Goal: Transaction & Acquisition: Purchase product/service

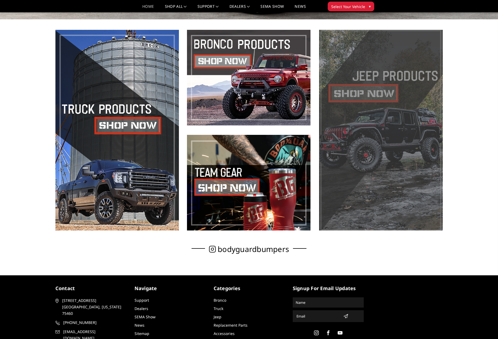
scroll to position [269, 0]
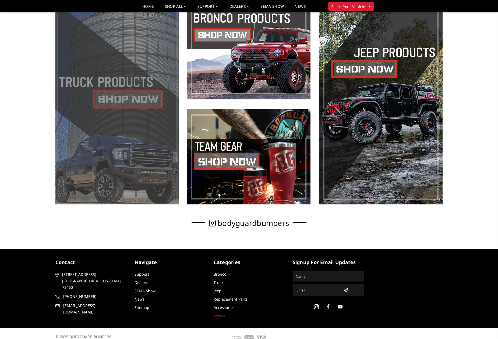
click at [125, 130] on span at bounding box center [116, 104] width 123 height 201
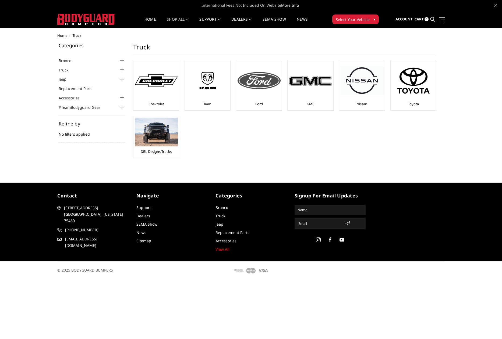
click at [251, 103] on div "Ford" at bounding box center [258, 85] width 43 height 47
click at [258, 83] on img at bounding box center [258, 80] width 43 height 17
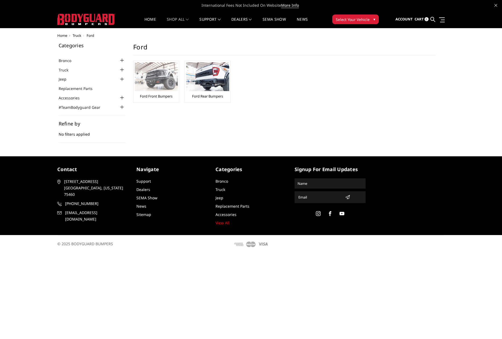
click at [151, 78] on img at bounding box center [156, 76] width 43 height 29
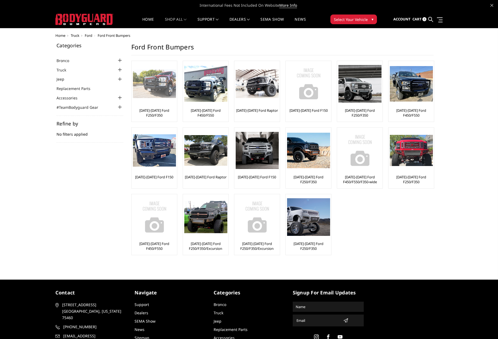
click at [163, 102] on div at bounding box center [154, 83] width 43 height 43
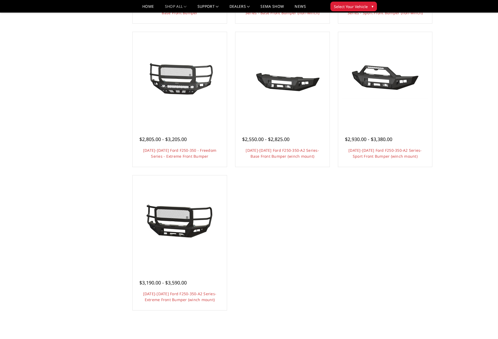
scroll to position [323, 0]
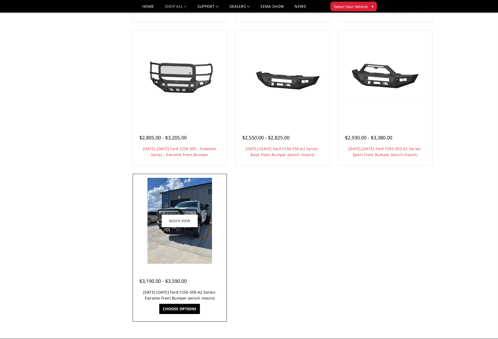
click at [196, 292] on link "[DATE]-[DATE] Ford F250-350-A2 Series-Extreme Front Bumper (winch mount)" at bounding box center [179, 295] width 73 height 11
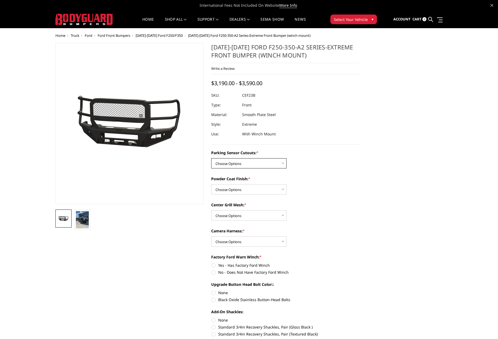
click at [283, 161] on select "Choose Options No-Without Parking Sensor Cutouts Yes-With Parking Sensor Cutouts" at bounding box center [248, 163] width 75 height 10
select select "2421"
click at [211, 158] on select "Choose Options No-Without Parking Sensor Cutouts Yes-With Parking Sensor Cutouts" at bounding box center [248, 163] width 75 height 10
click at [283, 188] on select "Choose Options Bare Metal Textured Black Powder Coat" at bounding box center [248, 189] width 75 height 10
select select "2423"
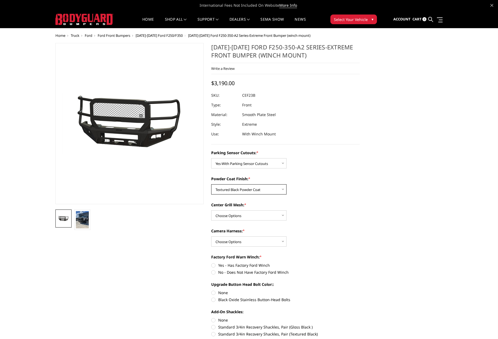
click at [211, 184] on select "Choose Options Bare Metal Textured Black Powder Coat" at bounding box center [248, 189] width 75 height 10
click at [284, 216] on select "Choose Options With Center Grill Mesh Without Center Grill Mesh" at bounding box center [248, 216] width 75 height 10
select select "2424"
click at [211, 211] on select "Choose Options With Center Grill Mesh Without Center Grill Mesh" at bounding box center [248, 216] width 75 height 10
click at [281, 240] on select "Choose Options WITH Camera Harness WITHOUT Camera Harness" at bounding box center [248, 242] width 75 height 10
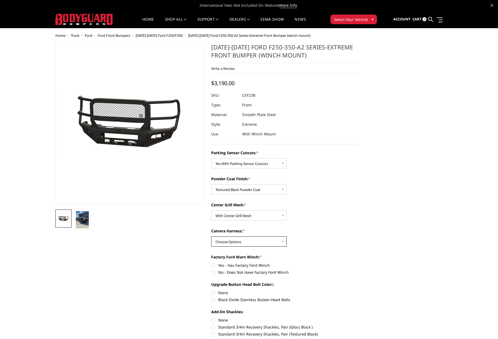
select select "2426"
click at [211, 237] on select "Choose Options WITH Camera Harness WITHOUT Camera Harness" at bounding box center [248, 242] width 75 height 10
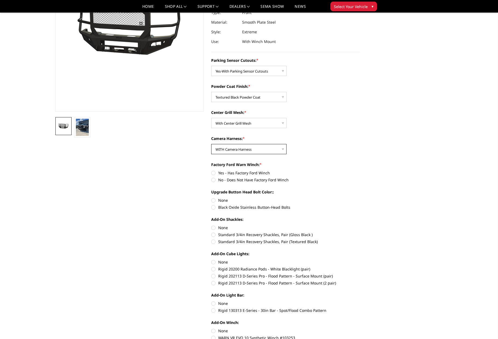
scroll to position [81, 0]
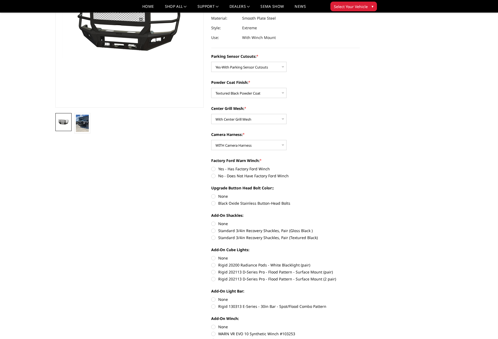
click at [214, 178] on label "No - Does Not Have Factory Ford Winch" at bounding box center [285, 176] width 148 height 6
click at [360, 166] on input "No - Does Not Have Factory Ford Winch" at bounding box center [360, 166] width 0 height 0
radio input "true"
click at [214, 197] on label "None" at bounding box center [285, 197] width 148 height 6
click at [211, 194] on input "None" at bounding box center [211, 194] width 0 height 0
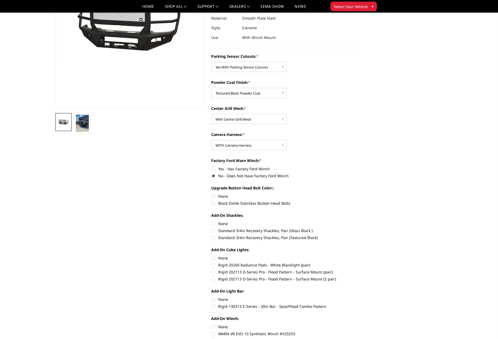
radio input "true"
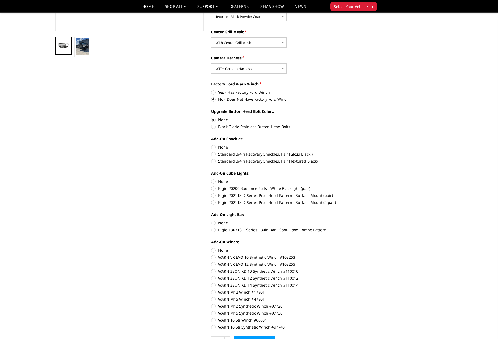
scroll to position [161, 0]
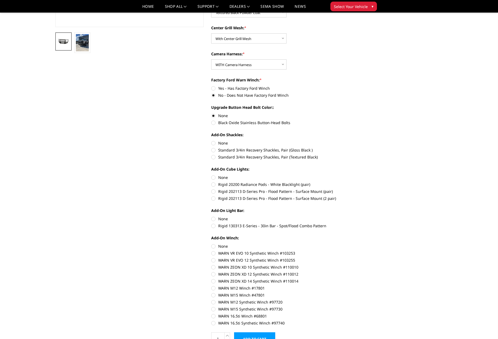
click at [214, 158] on label "Standard 3/4in Recovery Shackles, Pair (Textured Black)" at bounding box center [285, 157] width 148 height 6
click at [360, 148] on input "Standard 3/4in Recovery Shackles, Pair (Textured Black)" at bounding box center [360, 147] width 0 height 0
radio input "true"
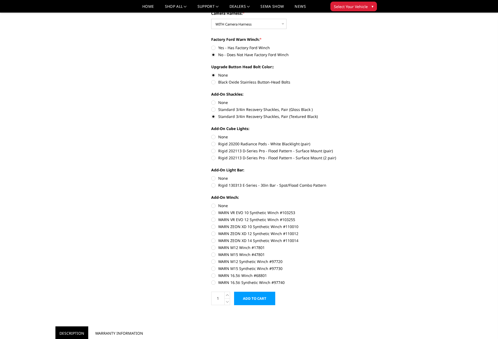
scroll to position [215, 0]
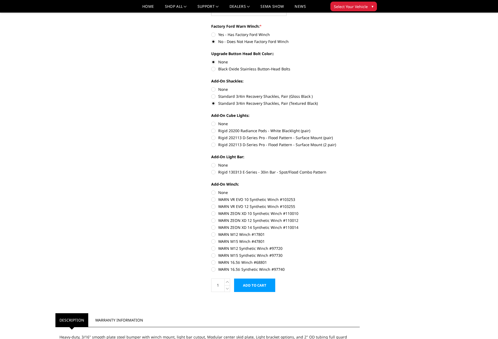
click at [215, 145] on label "Rigid 202113 D-Series Pro - Flood Pattern - Surface Mount (2 pair)" at bounding box center [285, 145] width 148 height 6
click at [360, 135] on input "Rigid 202113 D-Series Pro - Flood Pattern - Surface Mount (2 pair)" at bounding box center [360, 135] width 0 height 0
radio input "true"
click at [215, 173] on label "Rigid 130313 E-Series - 30in Bar - Spot/Flood Combo Pattern" at bounding box center [285, 172] width 148 height 6
click at [360, 163] on input "Rigid 130313 E-Series - 30in Bar - Spot/Flood Combo Pattern" at bounding box center [360, 162] width 0 height 0
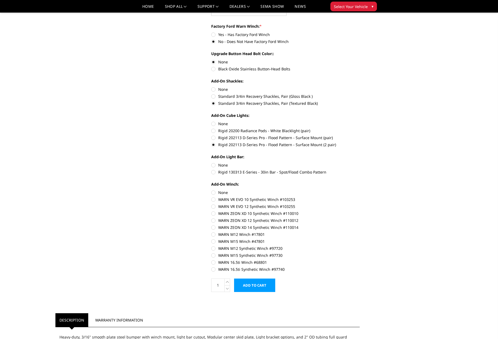
radio input "true"
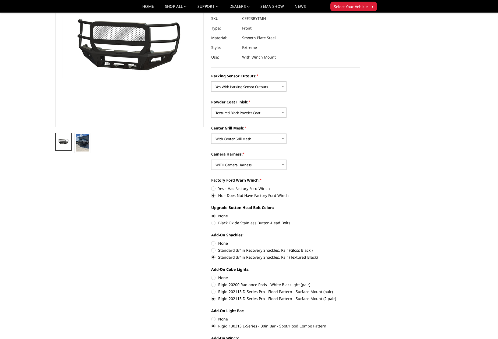
scroll to position [0, 0]
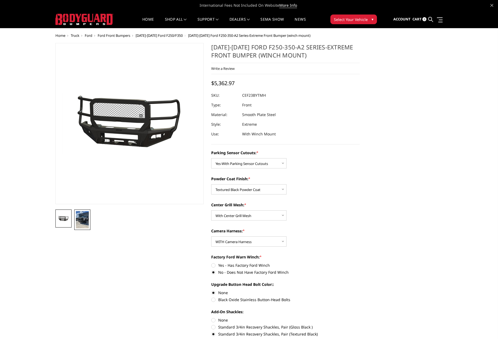
click at [82, 217] on img at bounding box center [82, 219] width 13 height 17
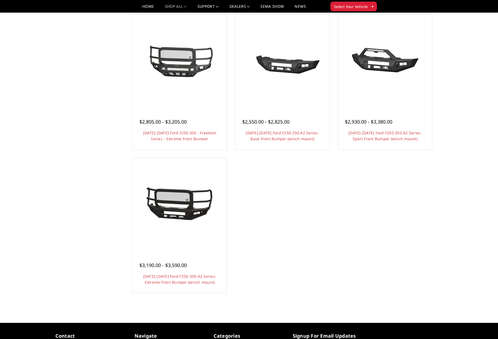
scroll to position [323, 0]
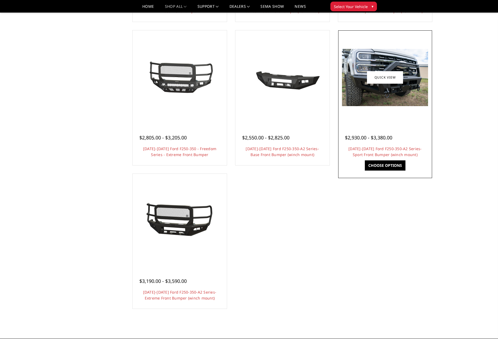
click at [384, 164] on link "Choose Options" at bounding box center [385, 166] width 41 height 10
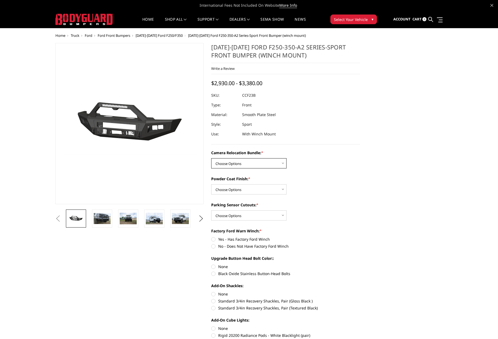
click at [279, 165] on select "Choose Options WITHOUT Camera Relocation Bundle WITH Camera Relocation Bundle" at bounding box center [248, 163] width 75 height 10
select select "2614"
click at [211, 158] on select "Choose Options WITHOUT Camera Relocation Bundle WITH Camera Relocation Bundle" at bounding box center [248, 163] width 75 height 10
click at [285, 190] on select "Choose Options Textured Black Powder Coat Bare Metal" at bounding box center [248, 189] width 75 height 10
select select "2613"
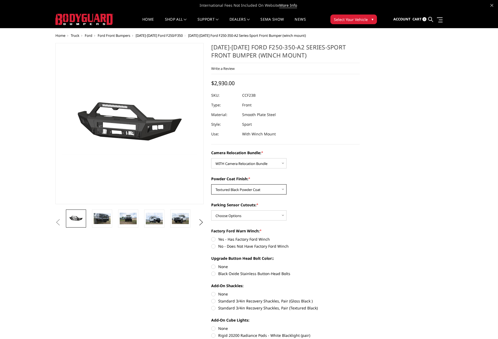
click at [211, 184] on select "Choose Options Textured Black Powder Coat Bare Metal" at bounding box center [248, 189] width 75 height 10
click at [281, 215] on select "Choose Options Yes - With Parking Sensor Cutouts No - Without Parking Sensor Cu…" at bounding box center [248, 216] width 75 height 10
select select "2611"
click at [211, 211] on select "Choose Options Yes - With Parking Sensor Cutouts No - Without Parking Sensor Cu…" at bounding box center [248, 216] width 75 height 10
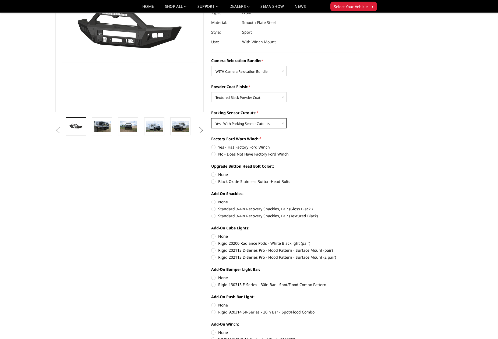
scroll to position [81, 0]
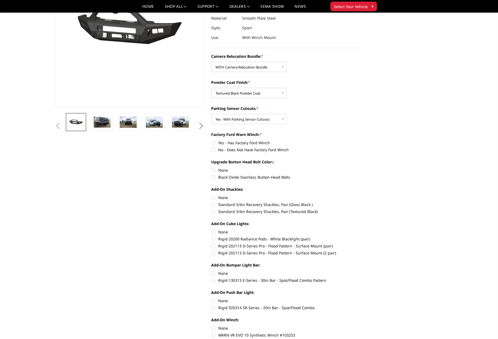
click at [213, 150] on label "No - Does Not Have Factory Ford Winch" at bounding box center [285, 150] width 148 height 6
click at [360, 140] on input "No - Does Not Have Factory Ford Winch" at bounding box center [360, 140] width 0 height 0
radio input "true"
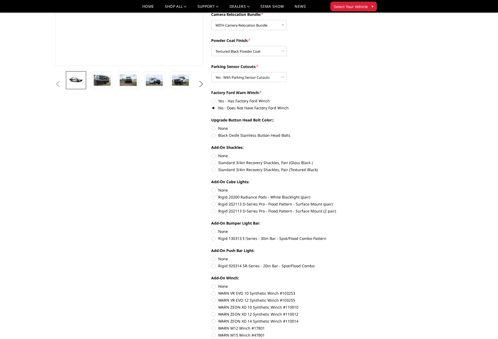
scroll to position [134, 0]
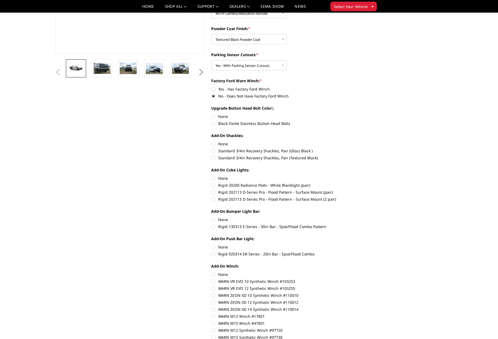
click at [213, 117] on label "None" at bounding box center [285, 117] width 148 height 6
click at [211, 114] on input "None" at bounding box center [211, 114] width 0 height 0
radio input "true"
click at [212, 157] on label "Standard 3/4in Recovery Shackles, Pair (Textured Black)" at bounding box center [285, 158] width 148 height 6
click at [360, 148] on input "Standard 3/4in Recovery Shackles, Pair (Textured Black)" at bounding box center [360, 148] width 0 height 0
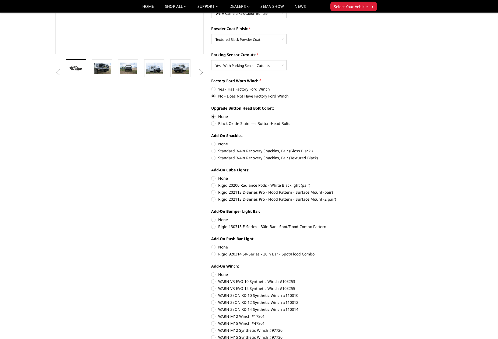
radio input "true"
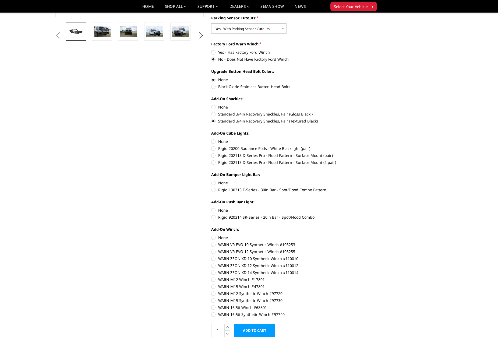
scroll to position [188, 0]
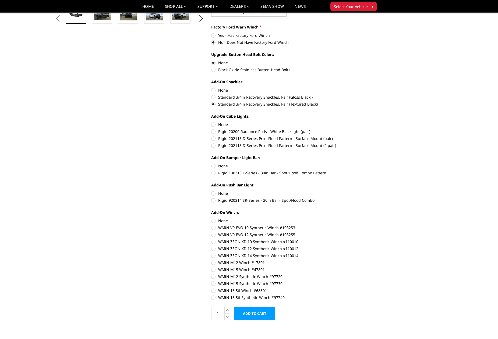
click at [214, 146] on label "Rigid 202113 D-Series Pro - Flood Pattern - Surface Mount (2 pair)" at bounding box center [285, 146] width 148 height 6
click at [360, 136] on input "Rigid 202113 D-Series Pro - Flood Pattern - Surface Mount (2 pair)" at bounding box center [360, 136] width 0 height 0
radio input "true"
click at [216, 174] on label "Rigid 130313 E-Series - 30in Bar - Spot/Flood Combo Pattern" at bounding box center [285, 173] width 148 height 6
click at [360, 164] on input "Rigid 130313 E-Series - 30in Bar - Spot/Flood Combo Pattern" at bounding box center [360, 163] width 0 height 0
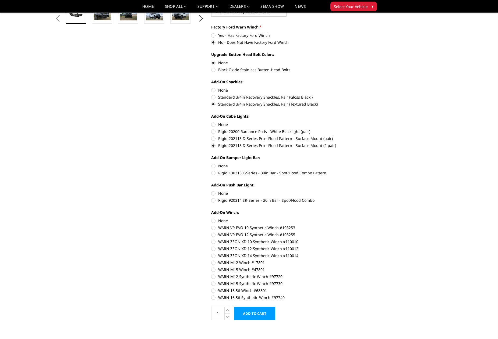
radio input "true"
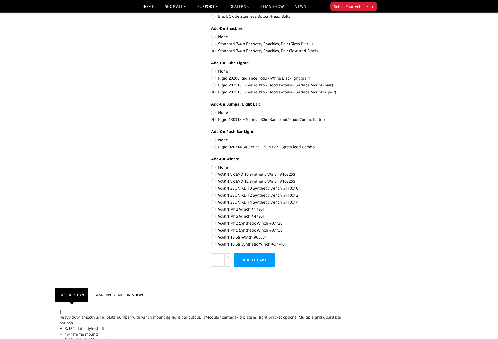
scroll to position [242, 0]
click at [213, 147] on label "Rigid 920314 SR-Series - 20in Bar - Spot/Flood Combo" at bounding box center [285, 147] width 148 height 6
click at [360, 137] on input "Rigid 920314 SR-Series - 20in Bar - Spot/Flood Combo" at bounding box center [360, 137] width 0 height 0
radio input "true"
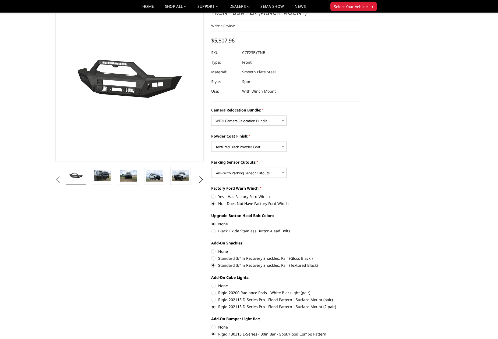
scroll to position [0, 0]
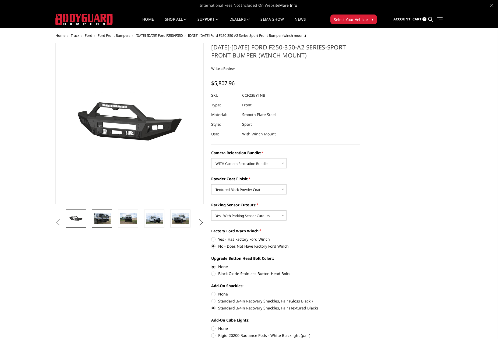
click at [103, 222] on img at bounding box center [102, 218] width 17 height 11
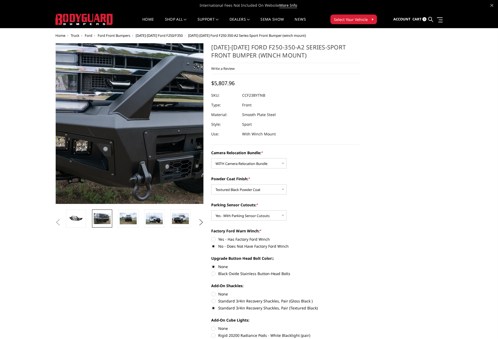
click at [126, 136] on img at bounding box center [134, 119] width 344 height 229
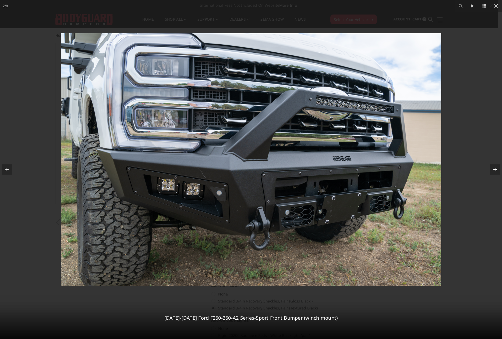
click at [493, 172] on icon at bounding box center [495, 169] width 6 height 6
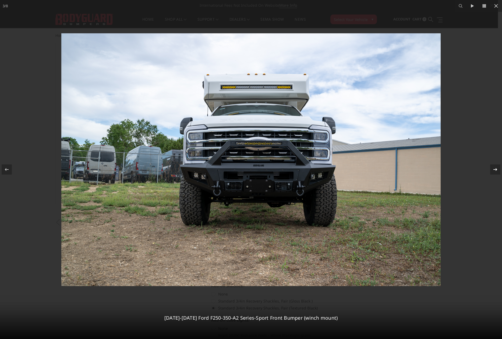
click at [493, 172] on div "3 / [PHONE_NUMBER][DATE][DATE] Ford F250-350-A2 Series-Sport Front Bumper (winc…" at bounding box center [251, 169] width 502 height 339
click at [495, 171] on icon at bounding box center [495, 169] width 6 height 6
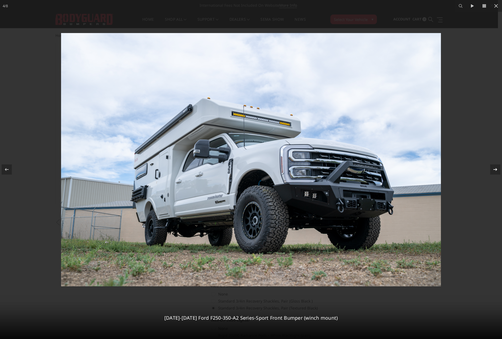
click at [495, 172] on icon at bounding box center [495, 169] width 6 height 6
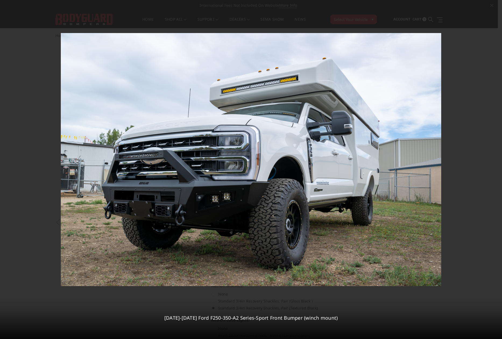
click at [495, 172] on div "5 / [PHONE_NUMBER][DATE][DATE] Ford F250-350-A2 Series-Sport Front Bumper (winc…" at bounding box center [251, 169] width 502 height 339
click at [495, 171] on icon at bounding box center [495, 169] width 6 height 6
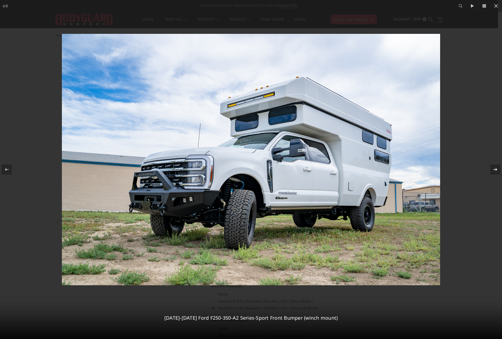
click at [495, 171] on icon at bounding box center [495, 169] width 6 height 6
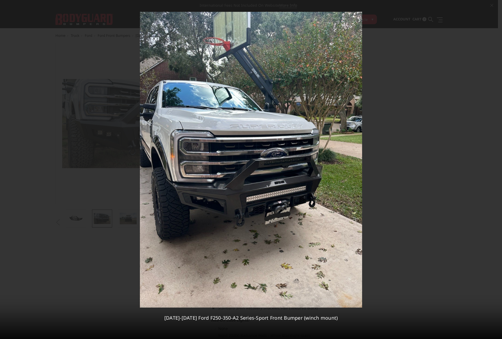
click at [495, 171] on div "7 / [PHONE_NUMBER][DATE][DATE] Ford F250-350-A2 Series-Sport Front Bumper (winc…" at bounding box center [251, 169] width 502 height 339
click at [495, 171] on icon at bounding box center [495, 169] width 6 height 6
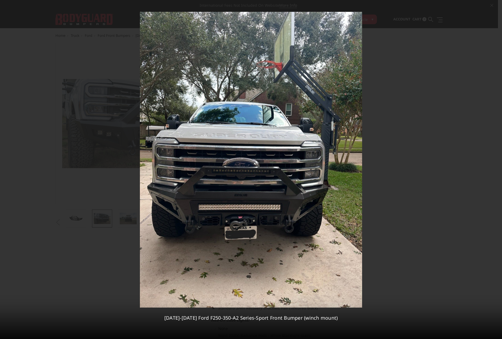
click at [494, 170] on div "8 / [PHONE_NUMBER][DATE][DATE] Ford F250-350-A2 Series-Sport Front Bumper (winc…" at bounding box center [251, 169] width 502 height 339
click at [497, 7] on icon at bounding box center [496, 6] width 4 height 4
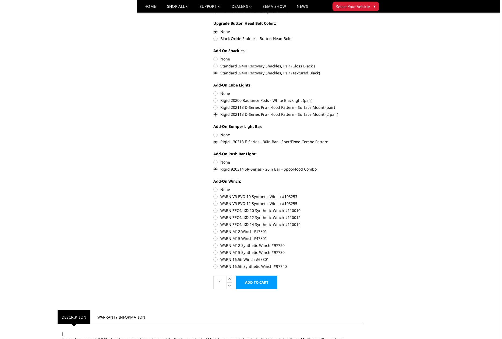
scroll to position [242, 0]
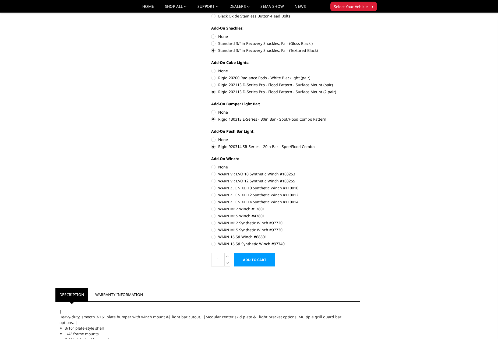
click at [262, 258] on input "Add to Cart" at bounding box center [254, 259] width 41 height 13
